Goal: Transaction & Acquisition: Purchase product/service

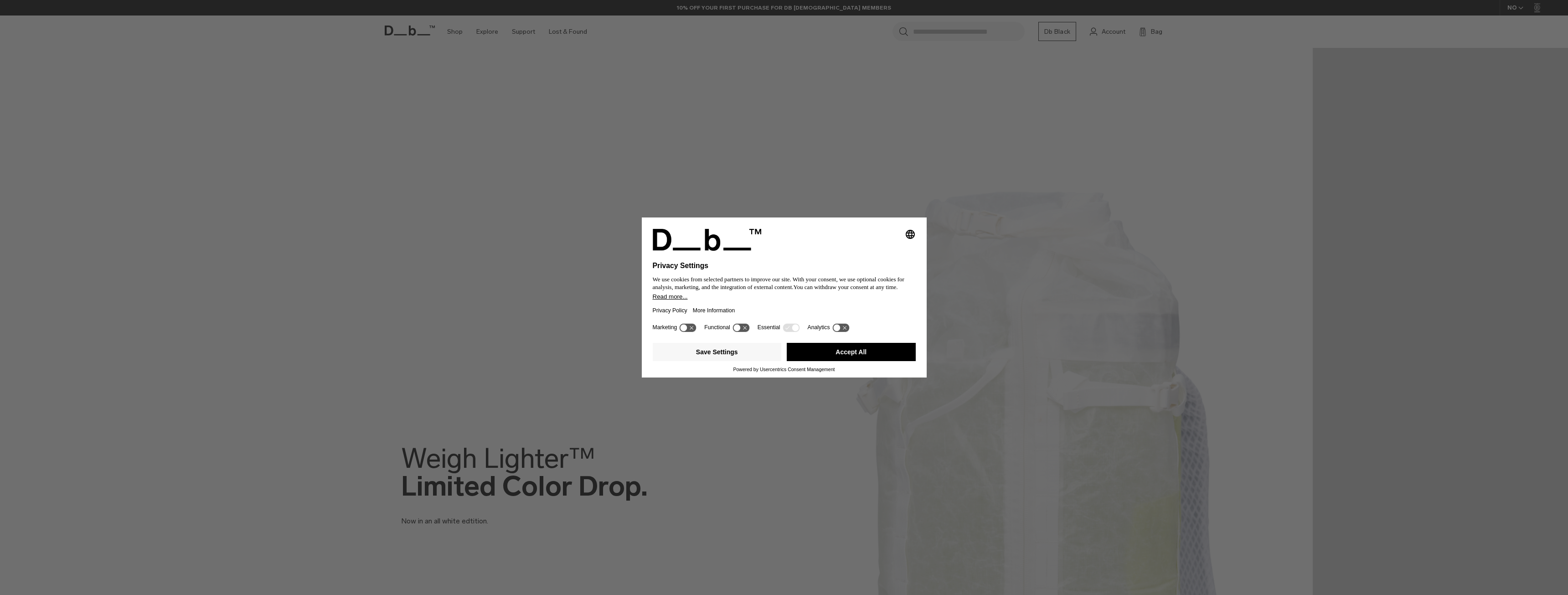
drag, startPoint x: 849, startPoint y: 348, endPoint x: 789, endPoint y: 313, distance: 69.5
click at [849, 348] on button "Accept All" at bounding box center [851, 352] width 129 height 18
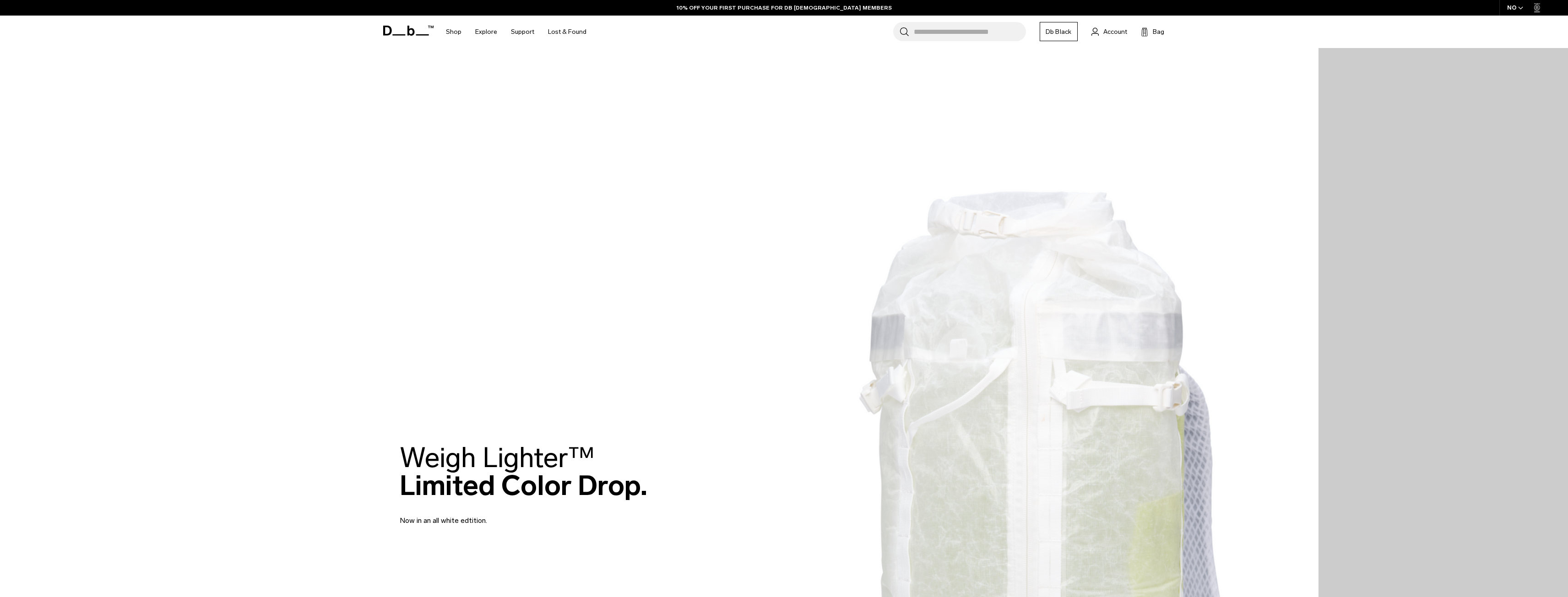
drag, startPoint x: 411, startPoint y: 32, endPoint x: 329, endPoint y: 189, distance: 177.1
click at [329, 189] on img at bounding box center [659, 485] width 1319 height 970
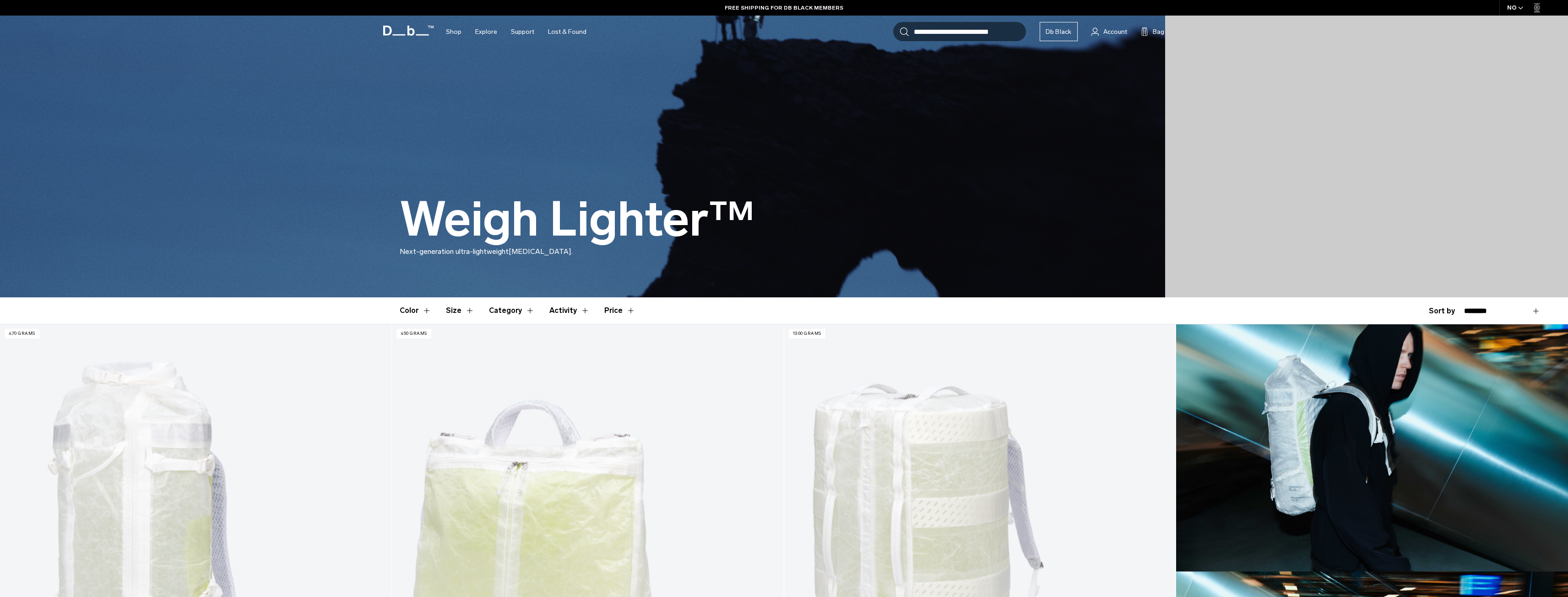
drag, startPoint x: 391, startPoint y: 32, endPoint x: 325, endPoint y: 174, distance: 156.6
click at [325, 174] on img at bounding box center [583, 148] width 1165 height 298
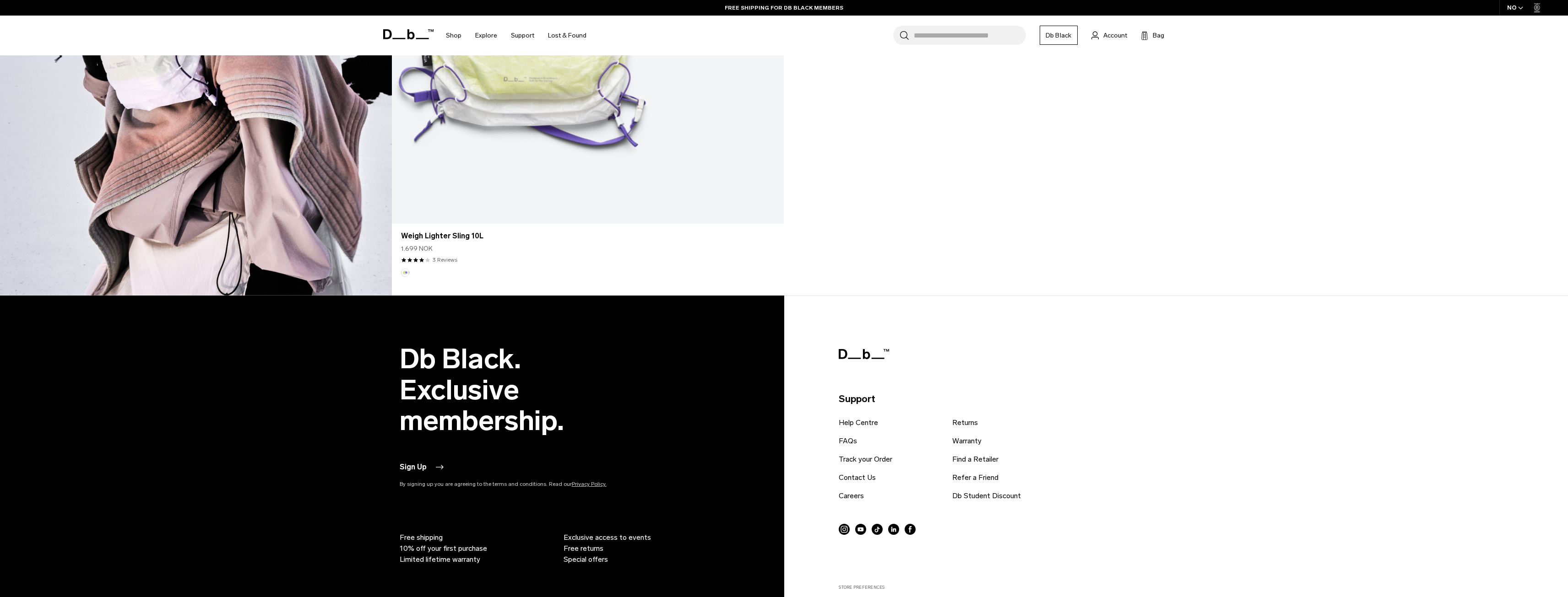
scroll to position [2154, 0]
